Goal: Information Seeking & Learning: Learn about a topic

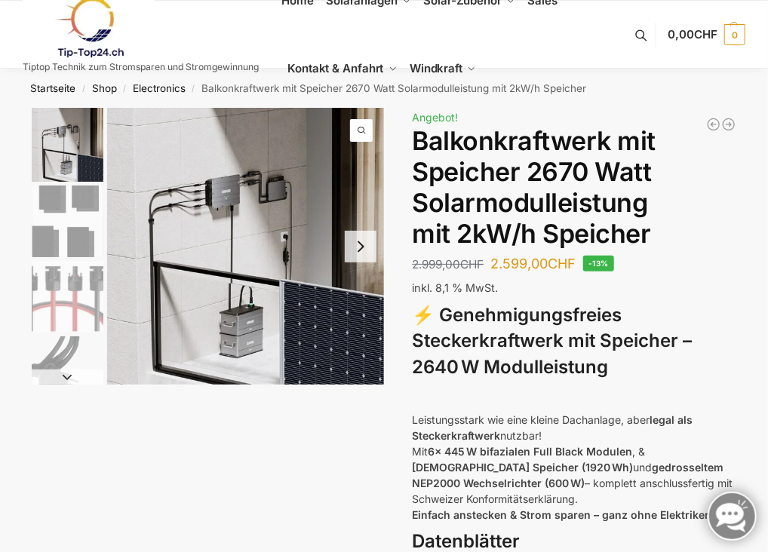
click at [361, 248] on button "Next slide" at bounding box center [361, 247] width 32 height 32
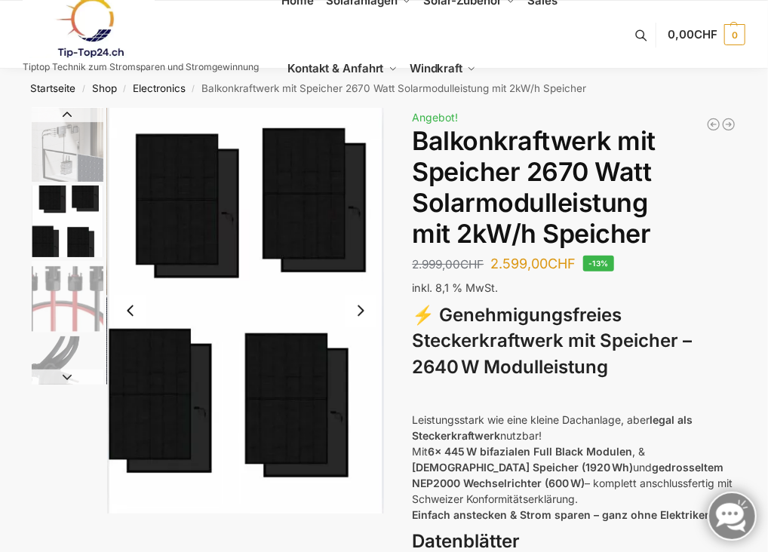
click at [351, 256] on img "2 / 4" at bounding box center [245, 311] width 277 height 406
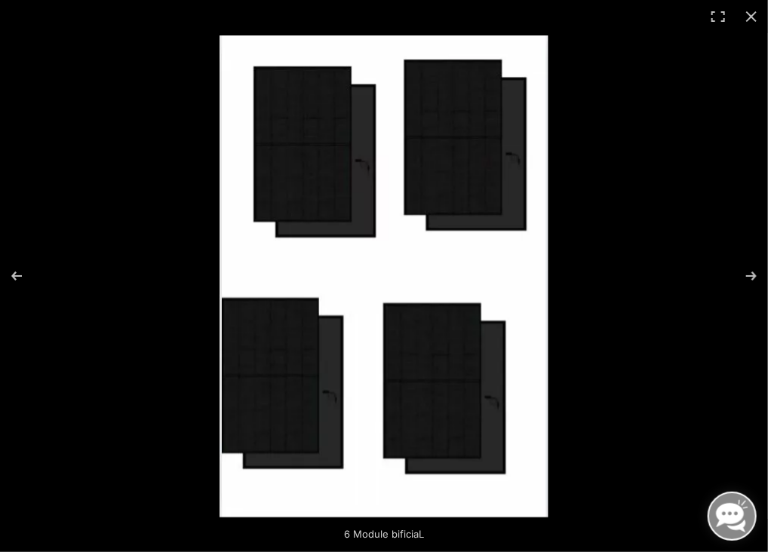
click at [373, 252] on img at bounding box center [383, 276] width 329 height 482
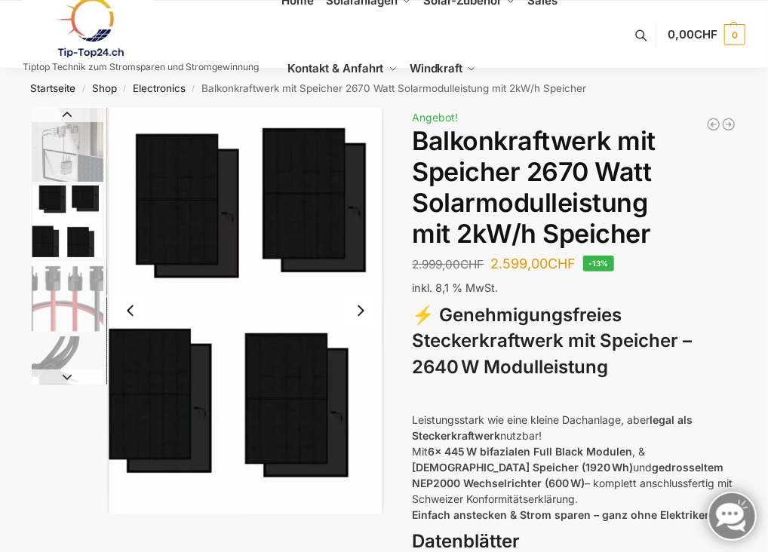
click at [132, 306] on button "Previous slide" at bounding box center [131, 311] width 32 height 32
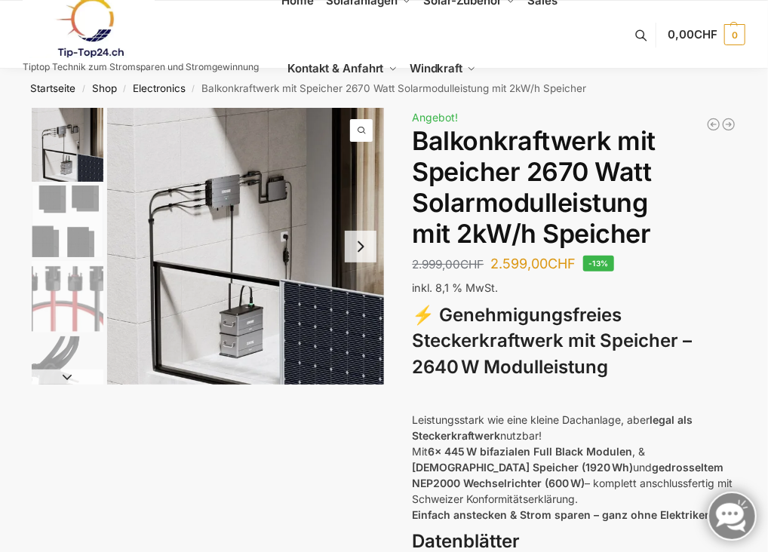
click at [68, 378] on button "Next slide" at bounding box center [68, 376] width 72 height 15
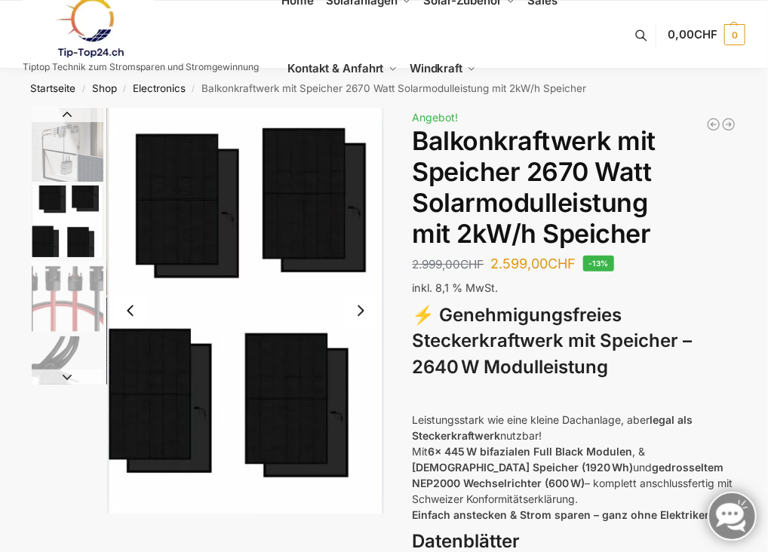
click at [68, 378] on button "Next slide" at bounding box center [68, 376] width 72 height 15
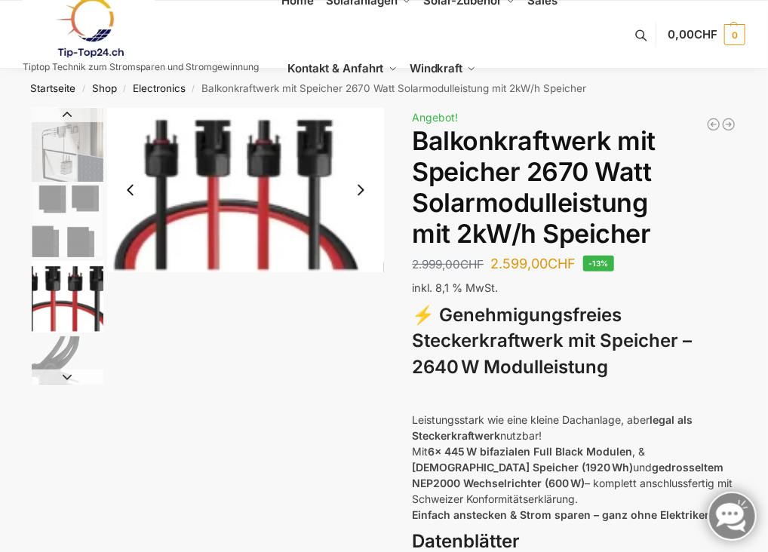
click at [68, 378] on button "Next slide" at bounding box center [68, 376] width 72 height 15
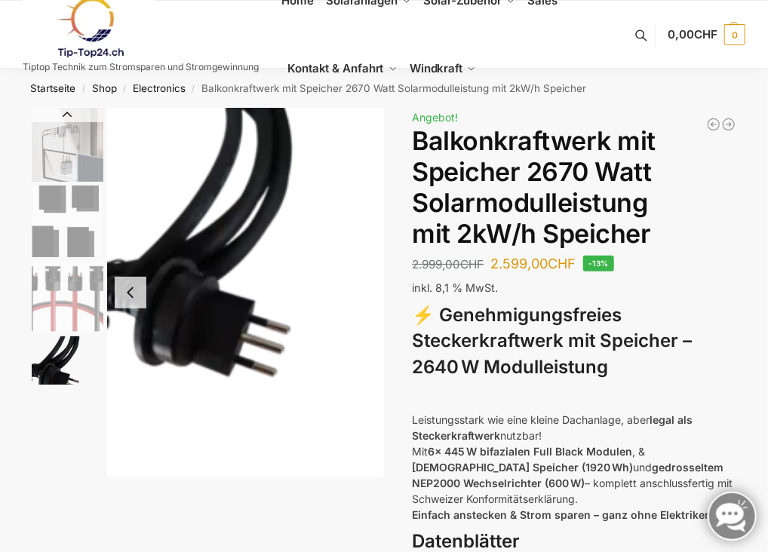
click at [68, 378] on img "4 / 4" at bounding box center [68, 372] width 72 height 72
click at [221, 265] on img "4 / 4" at bounding box center [245, 292] width 277 height 369
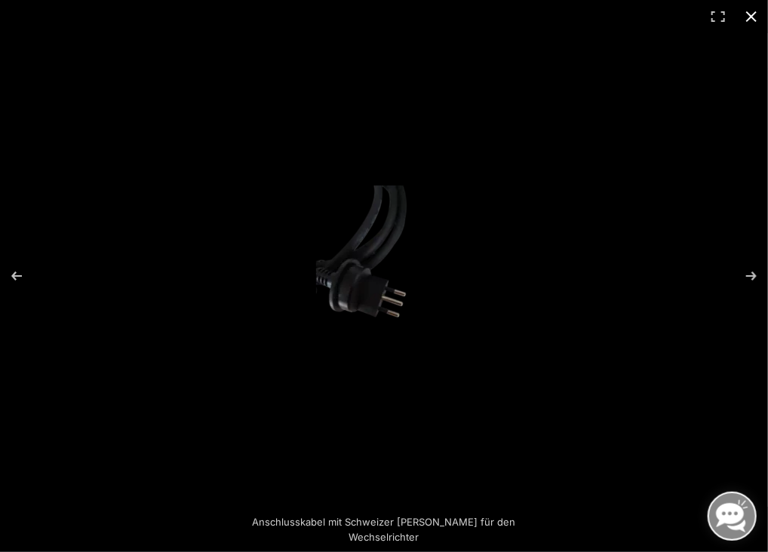
click at [253, 285] on div at bounding box center [384, 276] width 768 height 552
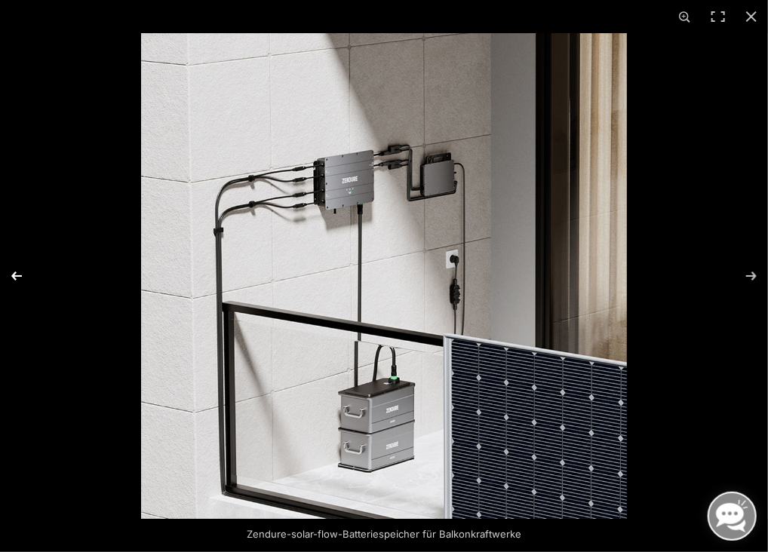
click at [13, 276] on button "Previous (arrow left)" at bounding box center [26, 275] width 53 height 75
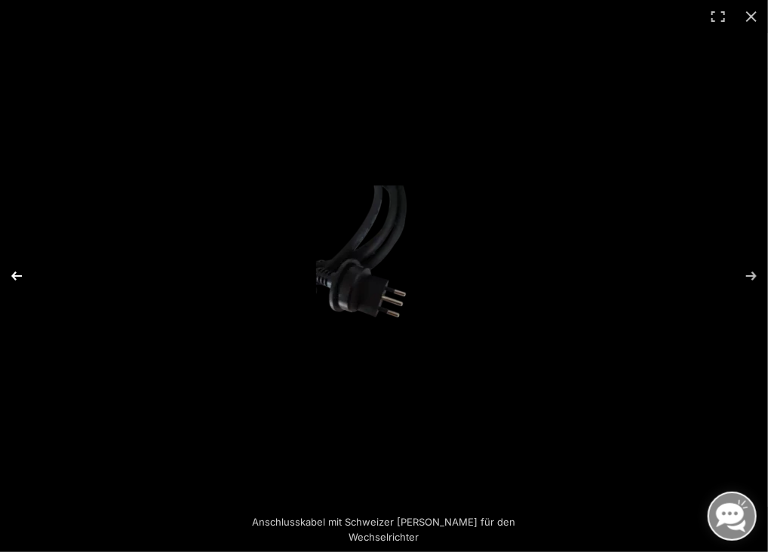
click at [13, 276] on button "Previous (arrow left)" at bounding box center [26, 275] width 53 height 75
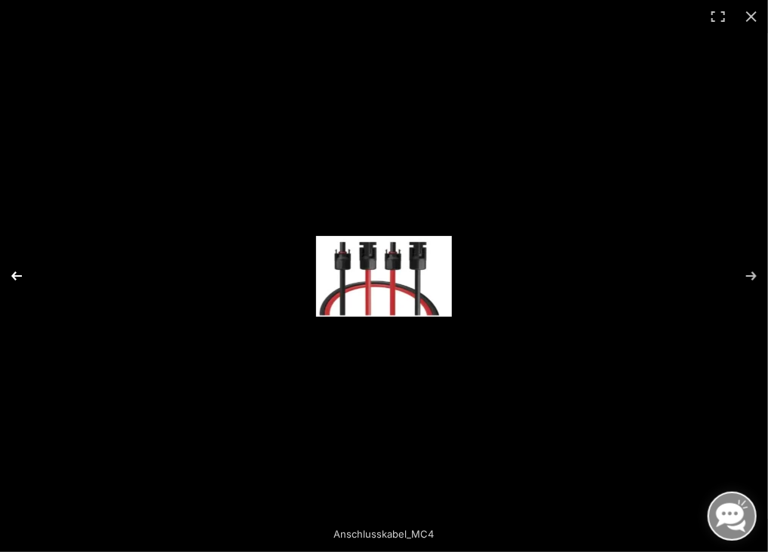
click at [13, 276] on button "Previous (arrow left)" at bounding box center [26, 275] width 53 height 75
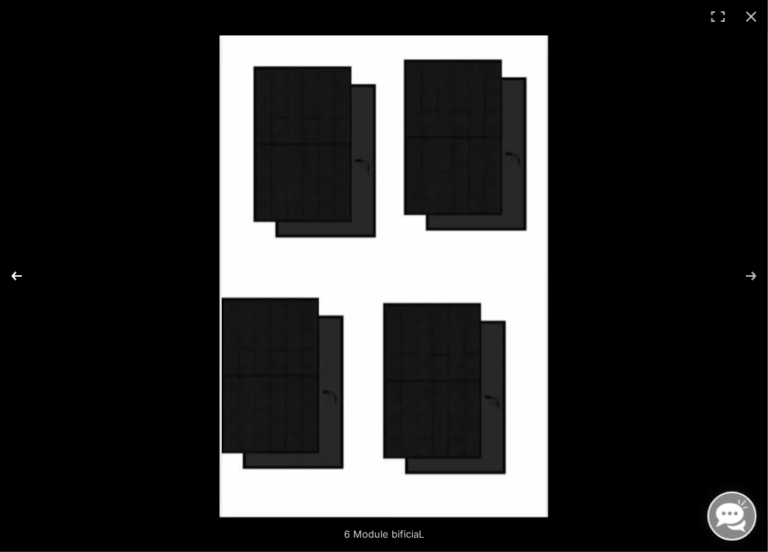
click at [13, 276] on button "Previous (arrow left)" at bounding box center [26, 275] width 53 height 75
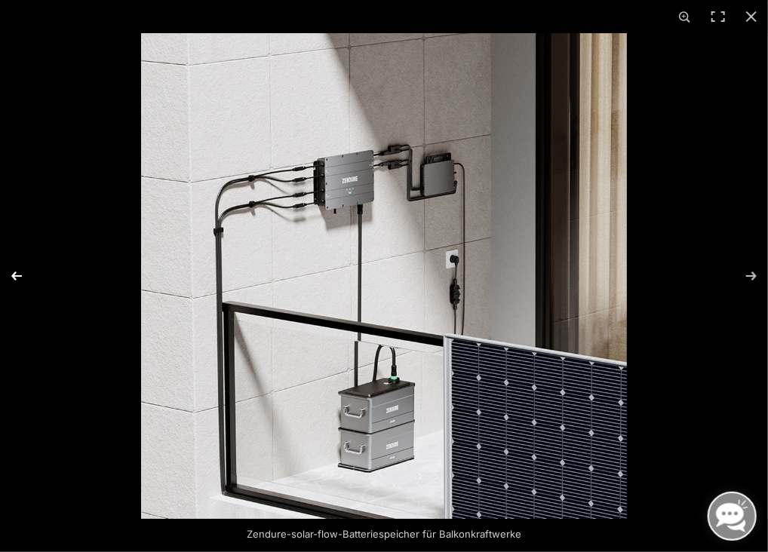
click at [13, 276] on button "Previous (arrow left)" at bounding box center [26, 275] width 53 height 75
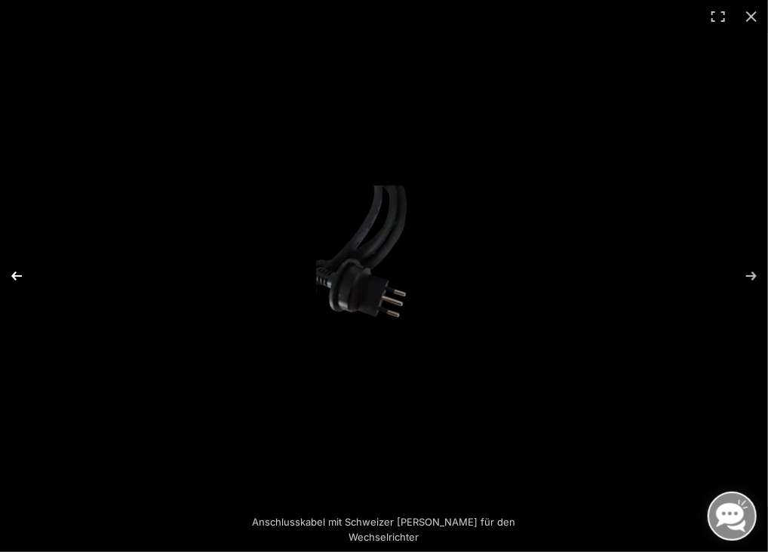
click at [13, 276] on button "Previous (arrow left)" at bounding box center [26, 275] width 53 height 75
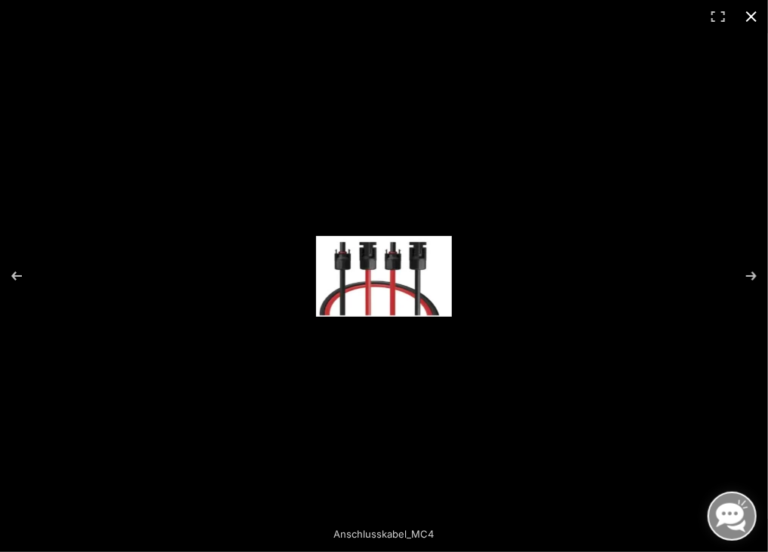
click at [718, 516] on link at bounding box center [731, 516] width 49 height 49
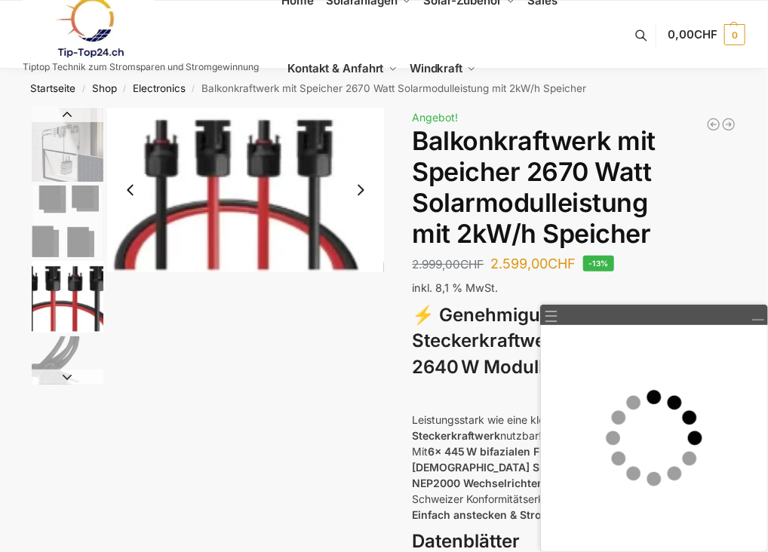
click at [69, 152] on img "1 / 4" at bounding box center [68, 145] width 72 height 74
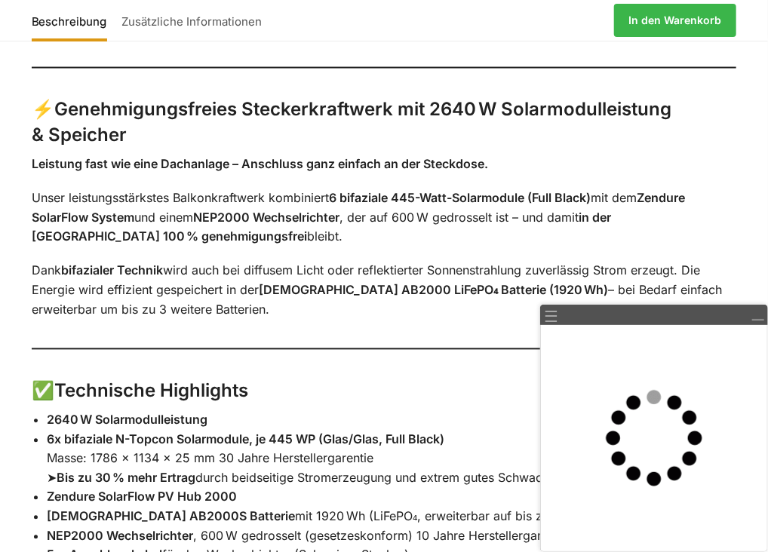
scroll to position [905, 0]
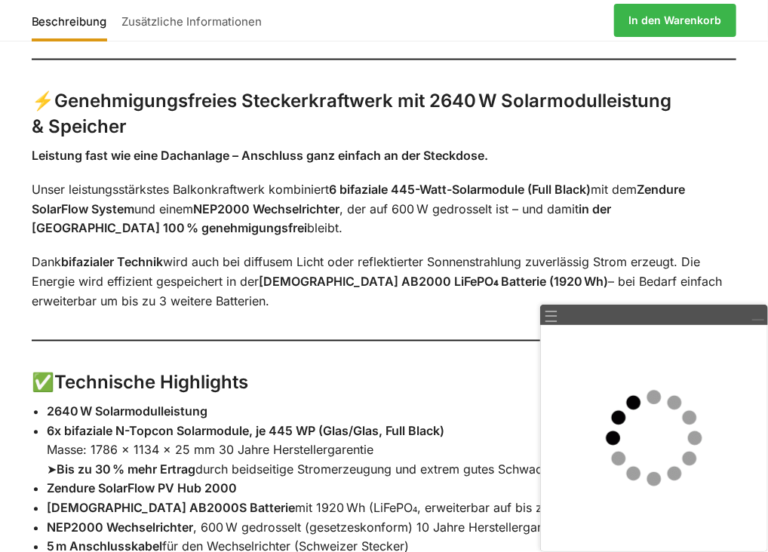
click at [753, 320] on link at bounding box center [757, 315] width 14 height 14
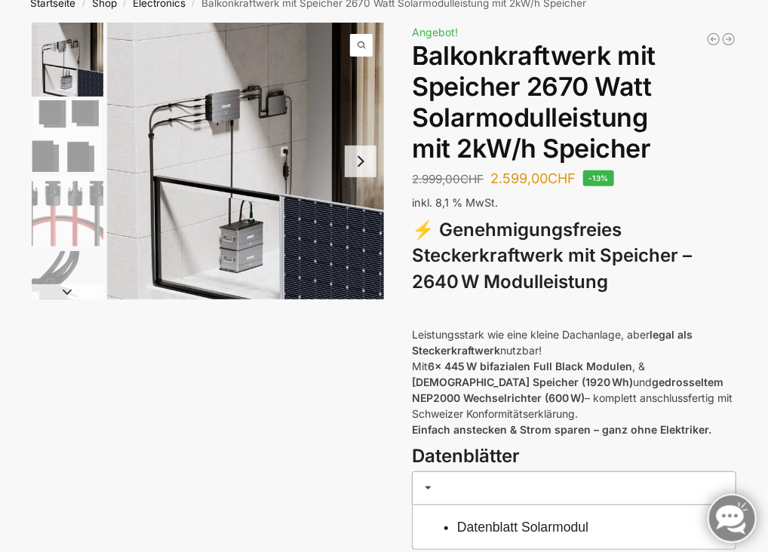
scroll to position [0, 0]
